Goal: Task Accomplishment & Management: Manage account settings

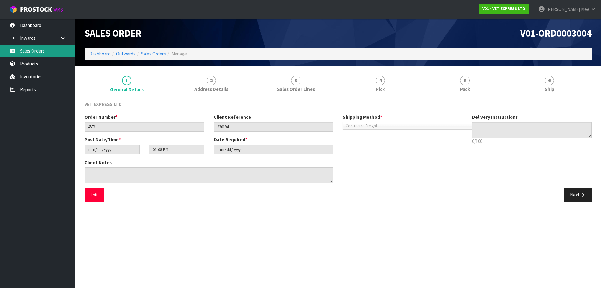
click at [27, 50] on link "Sales Orders" at bounding box center [37, 50] width 75 height 13
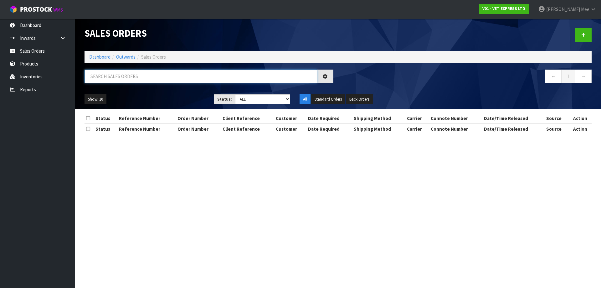
click at [191, 78] on input "text" at bounding box center [200, 75] width 232 height 13
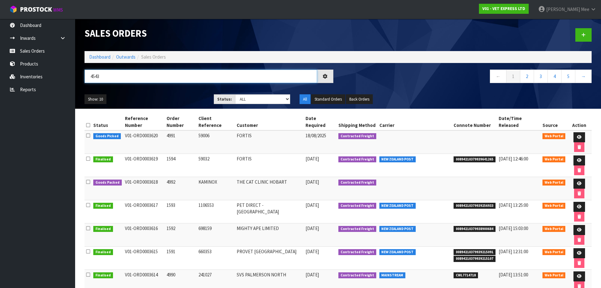
type input "4543"
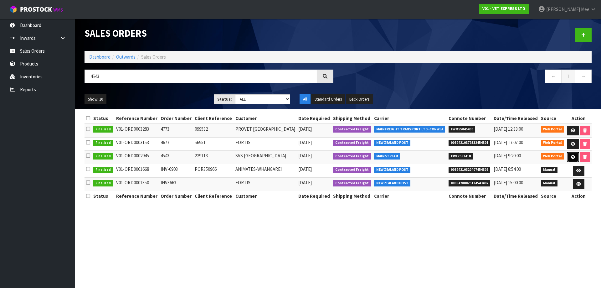
click at [284, 157] on icon at bounding box center [572, 157] width 5 height 4
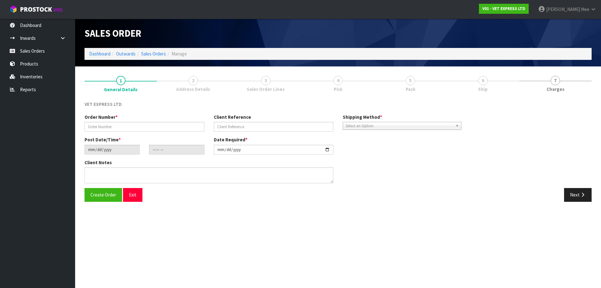
type input "4543"
type input "229113"
type input "[DATE]"
type input "16:56:00.000"
type input "[DATE]"
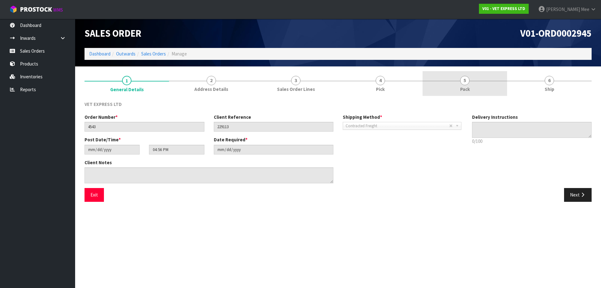
click at [284, 90] on link "5 Pack" at bounding box center [464, 83] width 84 height 25
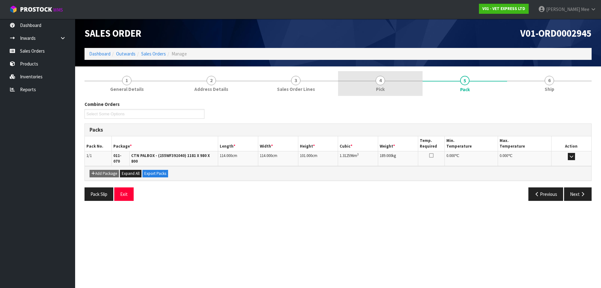
click at [284, 91] on span "Pick" at bounding box center [380, 89] width 9 height 7
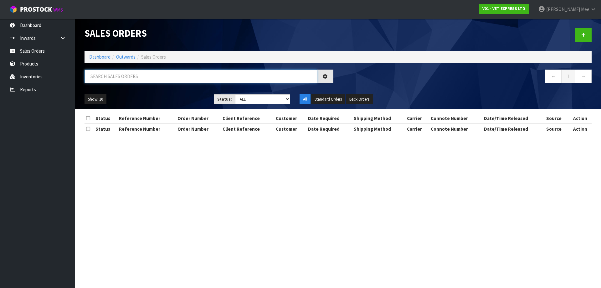
click at [114, 73] on input "text" at bounding box center [200, 75] width 232 height 13
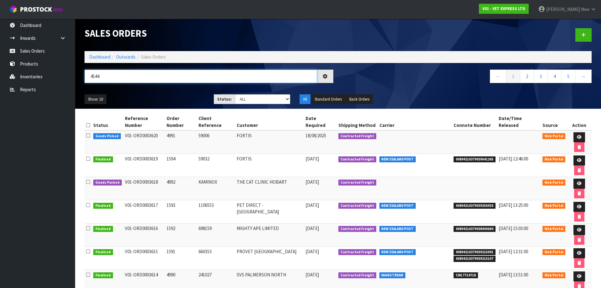
type input "4544"
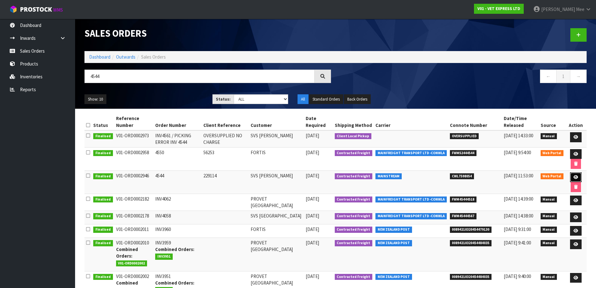
click at [284, 178] on icon at bounding box center [576, 177] width 5 height 4
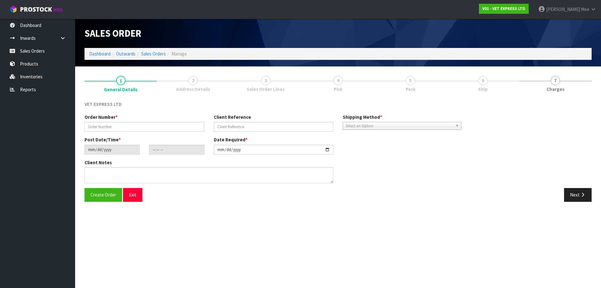
type input "4544"
type input "229114"
type input "[DATE]"
type input "17:08:00.000"
type input "[DATE]"
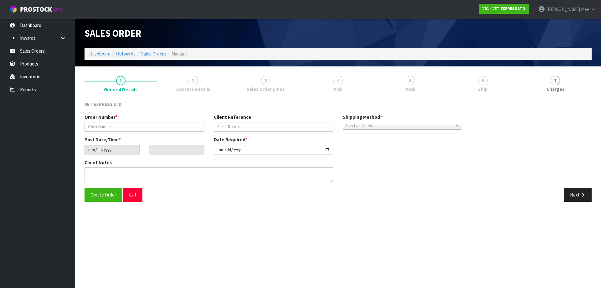
type textarea "BACK ORDER: 50304: SYNOQUIN EFA CAT CAPS 90 (3X30CAPS) X 13"
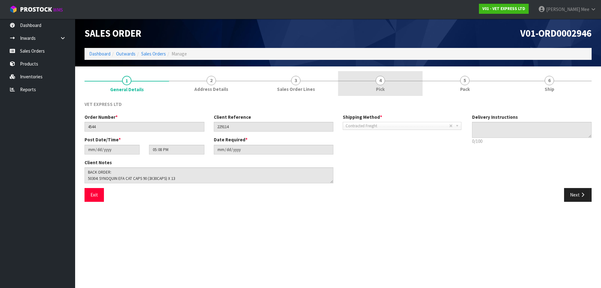
click at [284, 89] on link "4 Pick" at bounding box center [380, 83] width 84 height 25
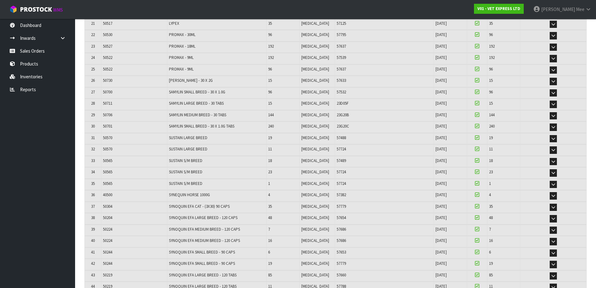
scroll to position [375, 0]
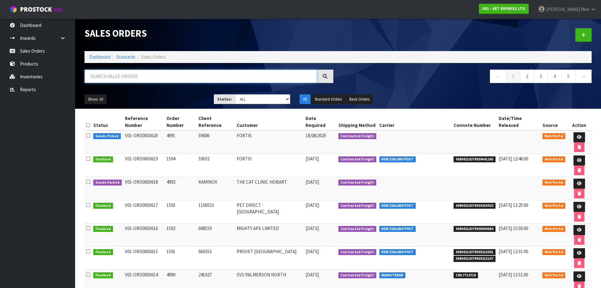
click at [117, 77] on input "text" at bounding box center [200, 75] width 232 height 13
type input "4545"
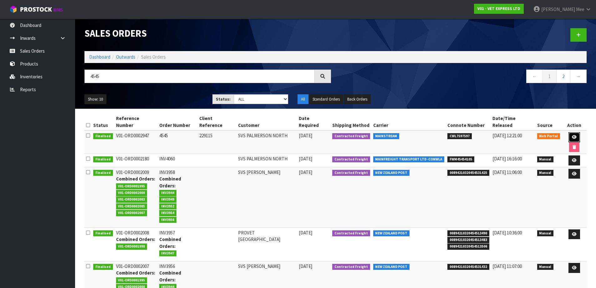
click at [284, 135] on icon at bounding box center [574, 137] width 5 height 4
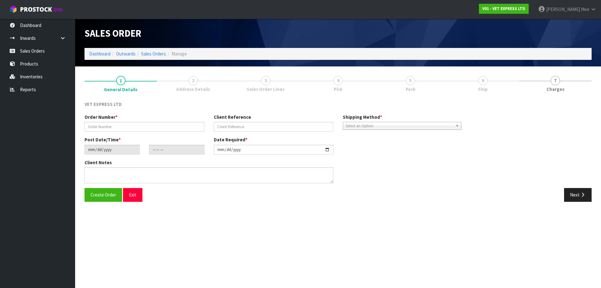
type input "4545"
type input "229115"
type input "[DATE]"
type input "17:18:00.000"
type input "[DATE]"
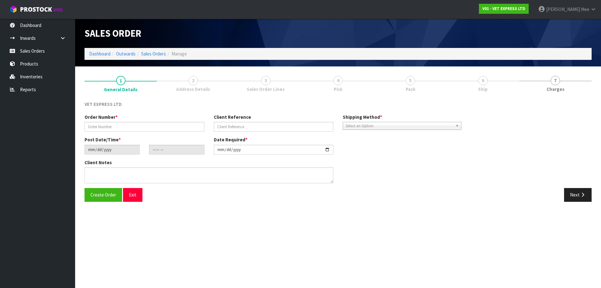
type textarea "BACK ORDER: 50304: SYNOQUIN EFA CAT CAPS 90 (3X30CAPS) X 14"
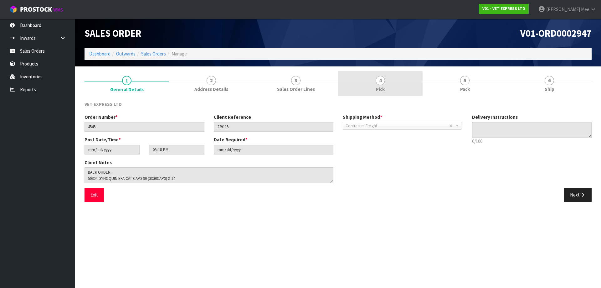
click at [284, 90] on span "Pick" at bounding box center [380, 89] width 9 height 7
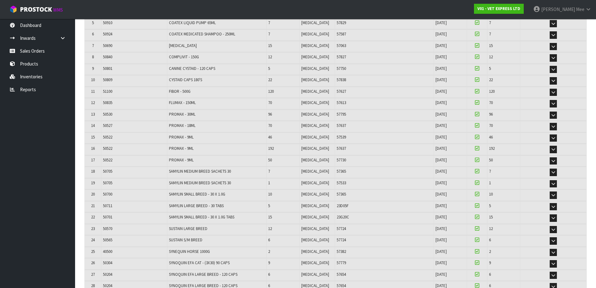
scroll to position [188, 0]
